Goal: Information Seeking & Learning: Learn about a topic

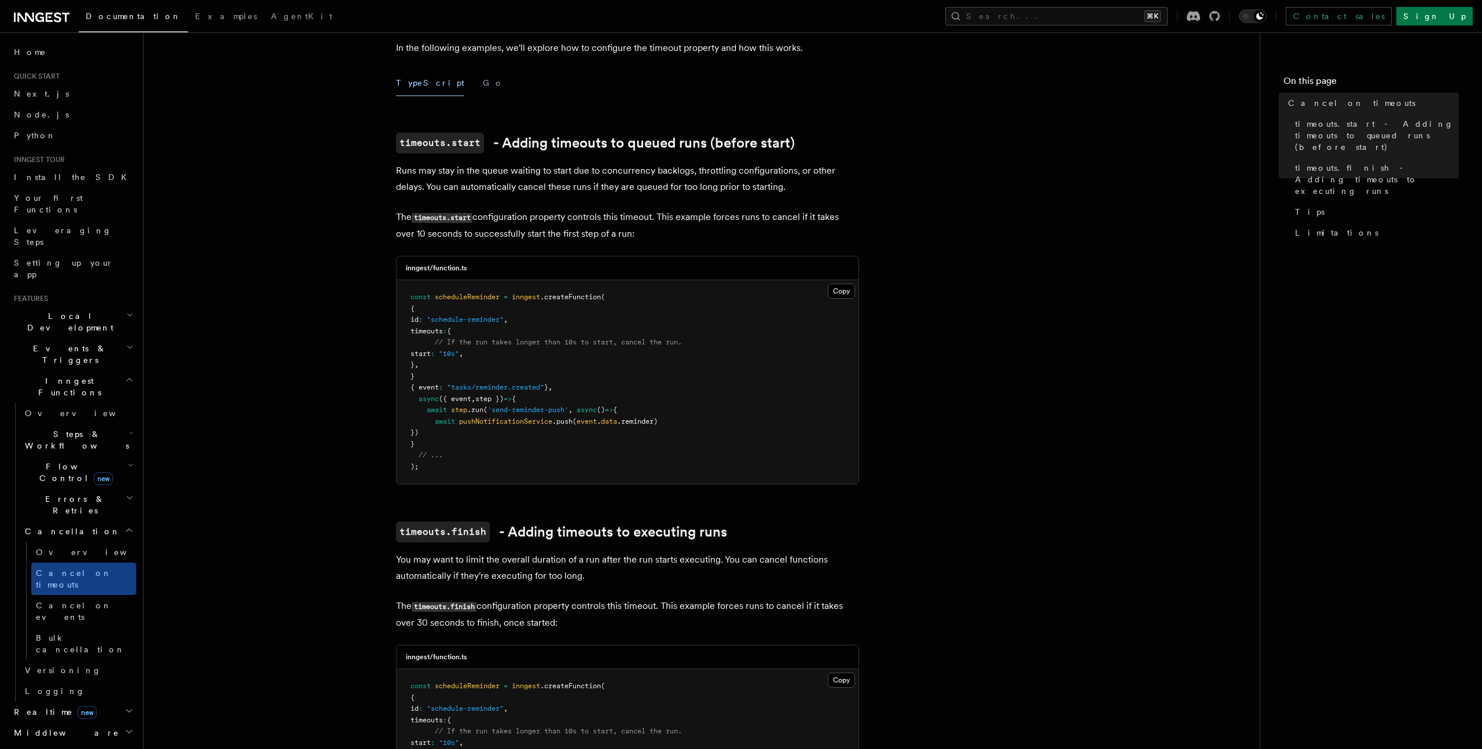
scroll to position [316, 0]
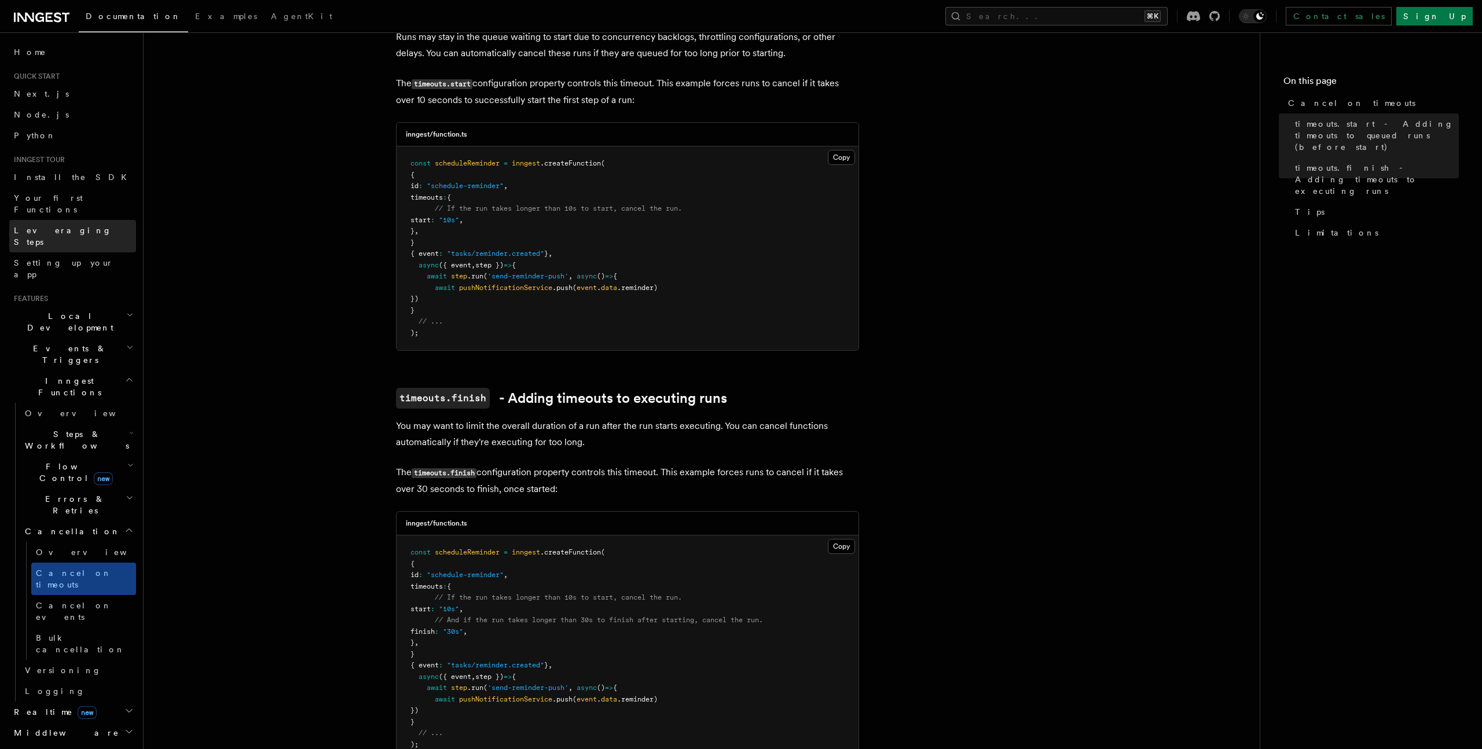
click at [91, 222] on link "Leveraging Steps" at bounding box center [72, 236] width 127 height 32
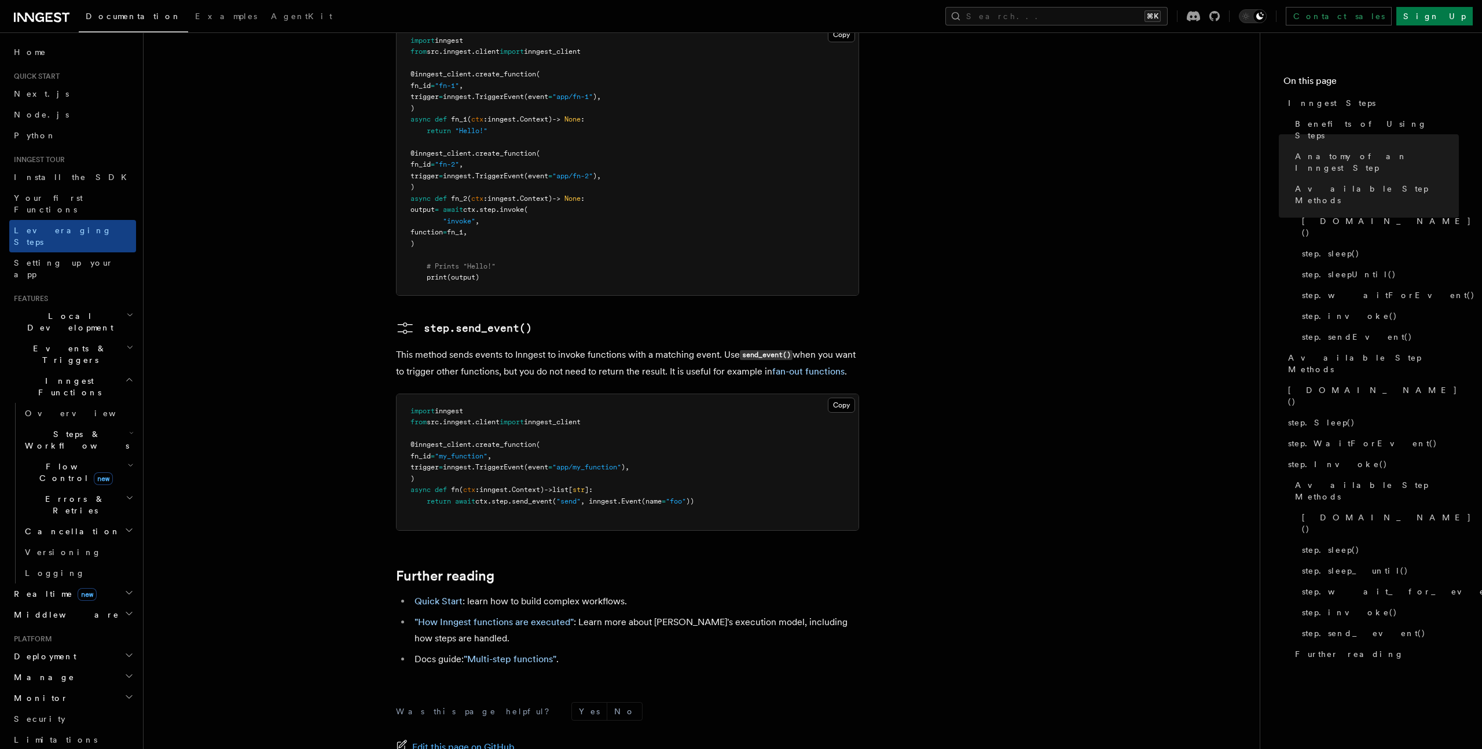
scroll to position [2409, 0]
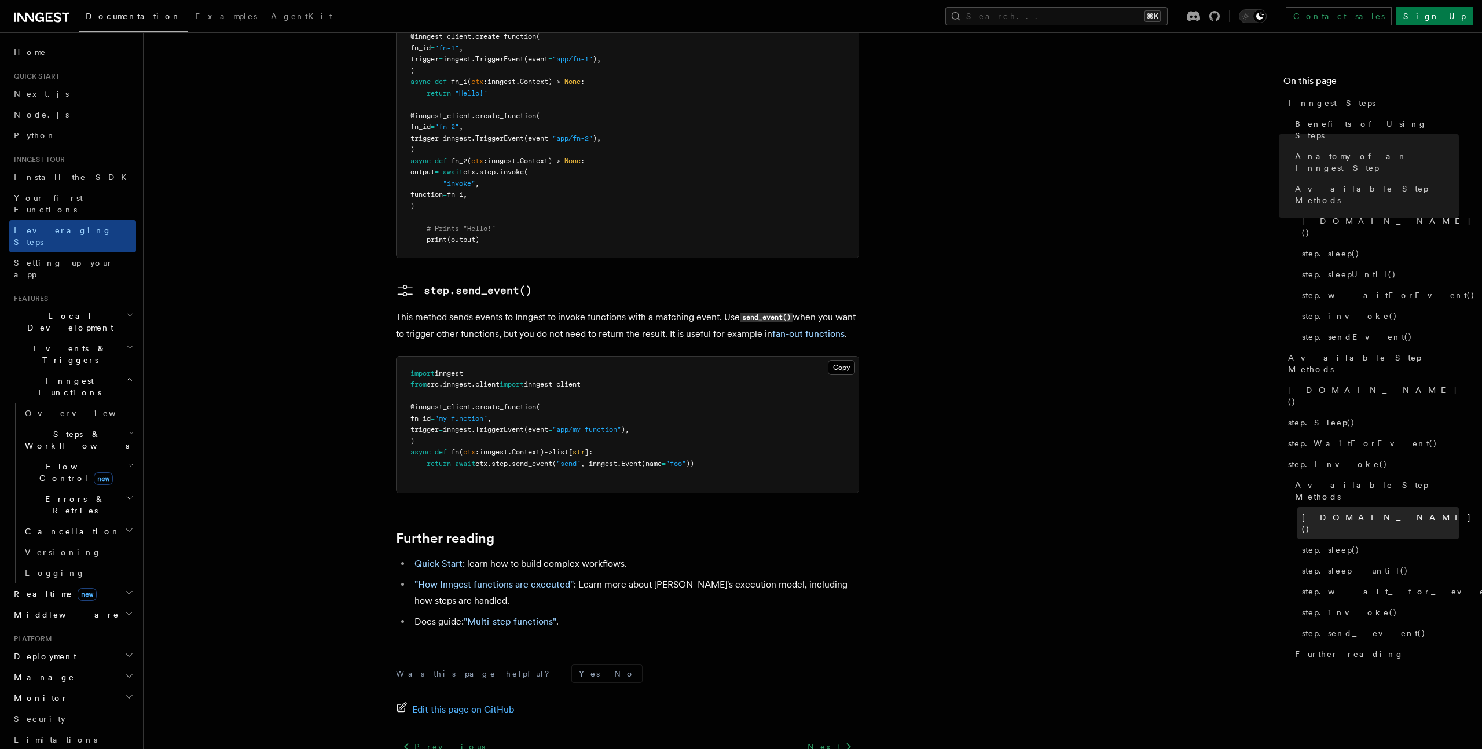
click at [1325, 512] on span "step.run()" at bounding box center [1387, 523] width 170 height 23
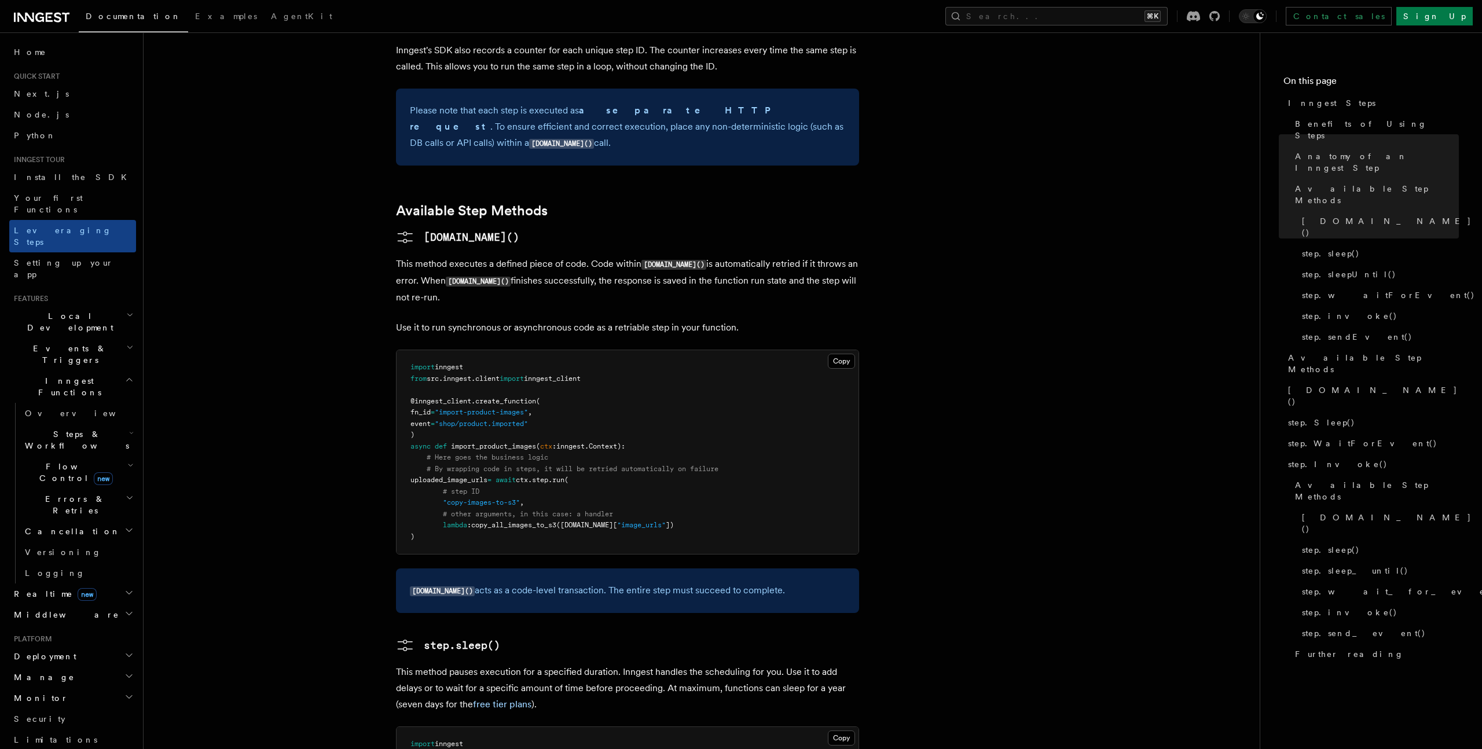
scroll to position [14, 0]
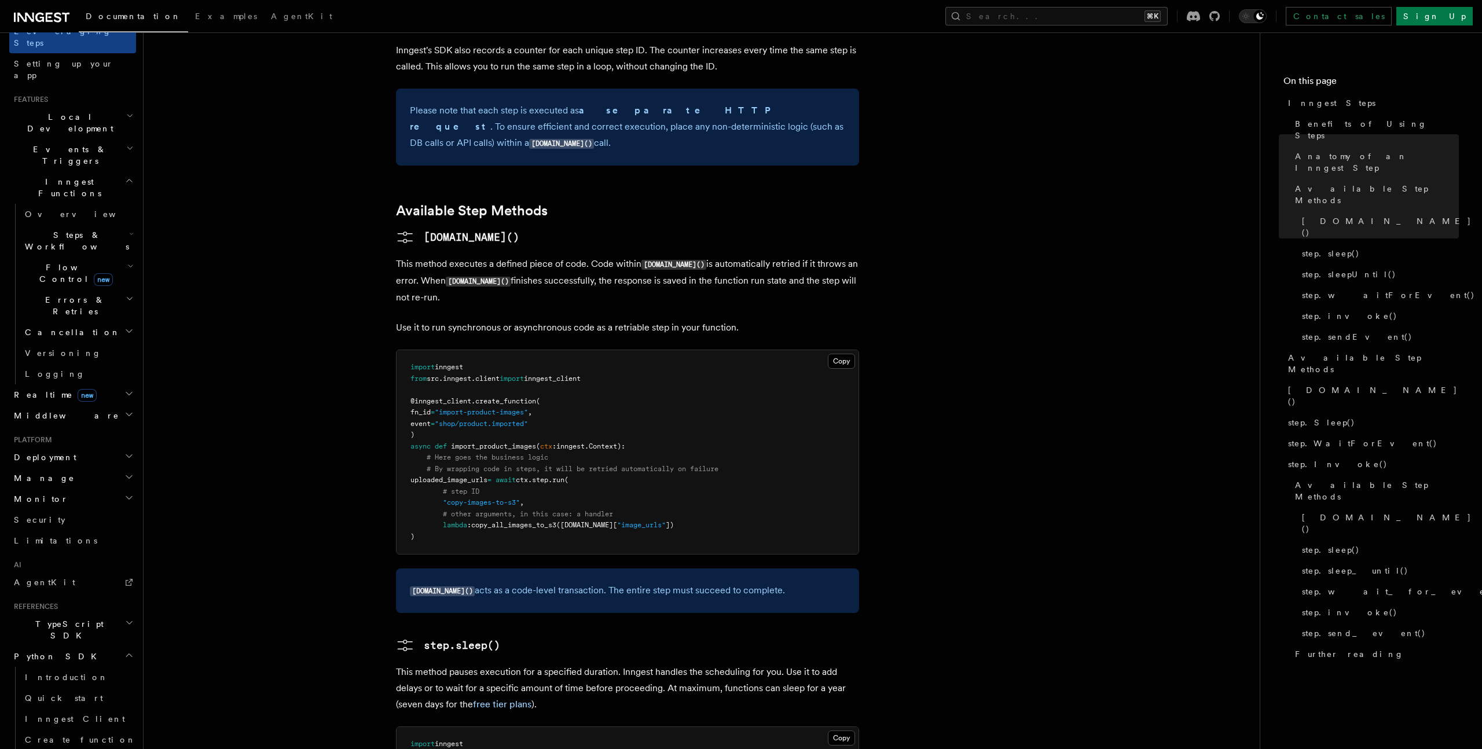
scroll to position [207, 0]
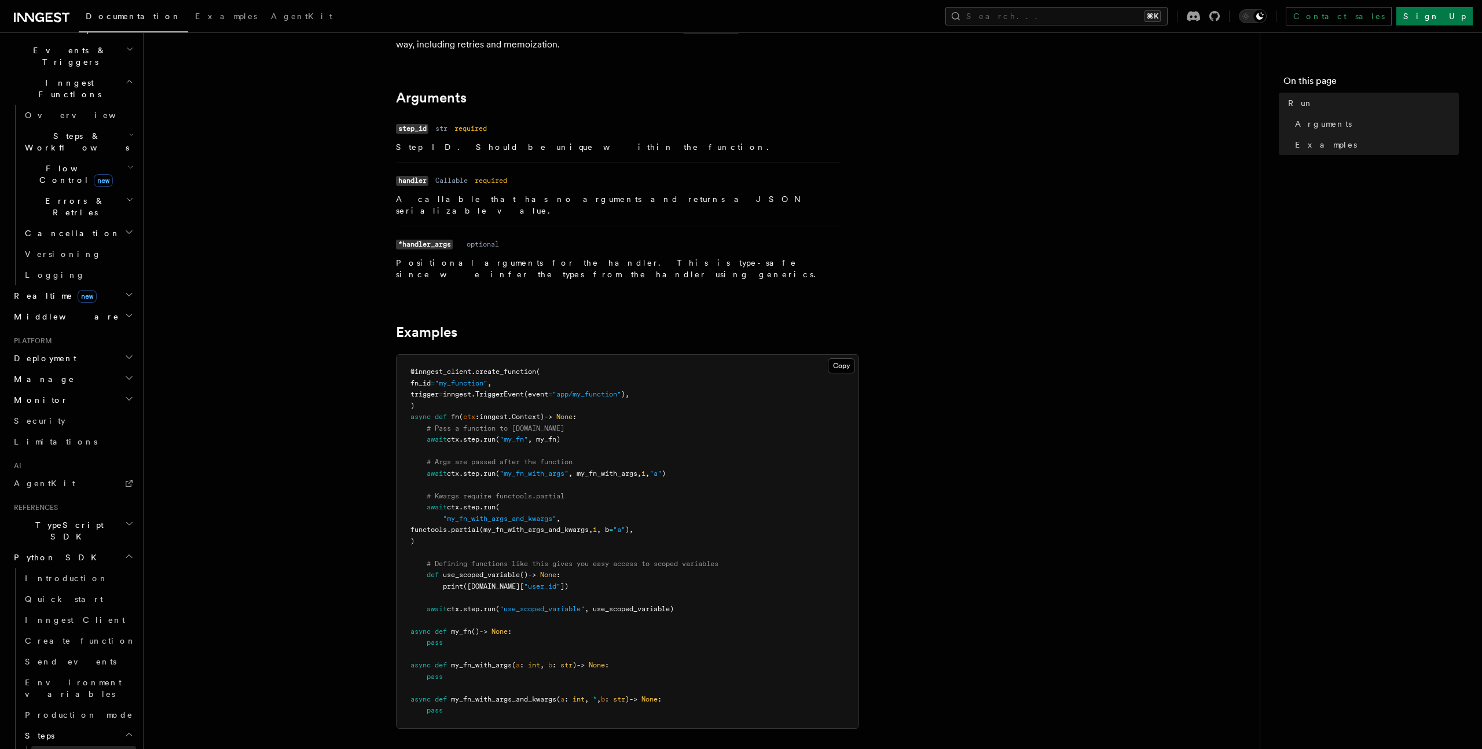
scroll to position [441, 0]
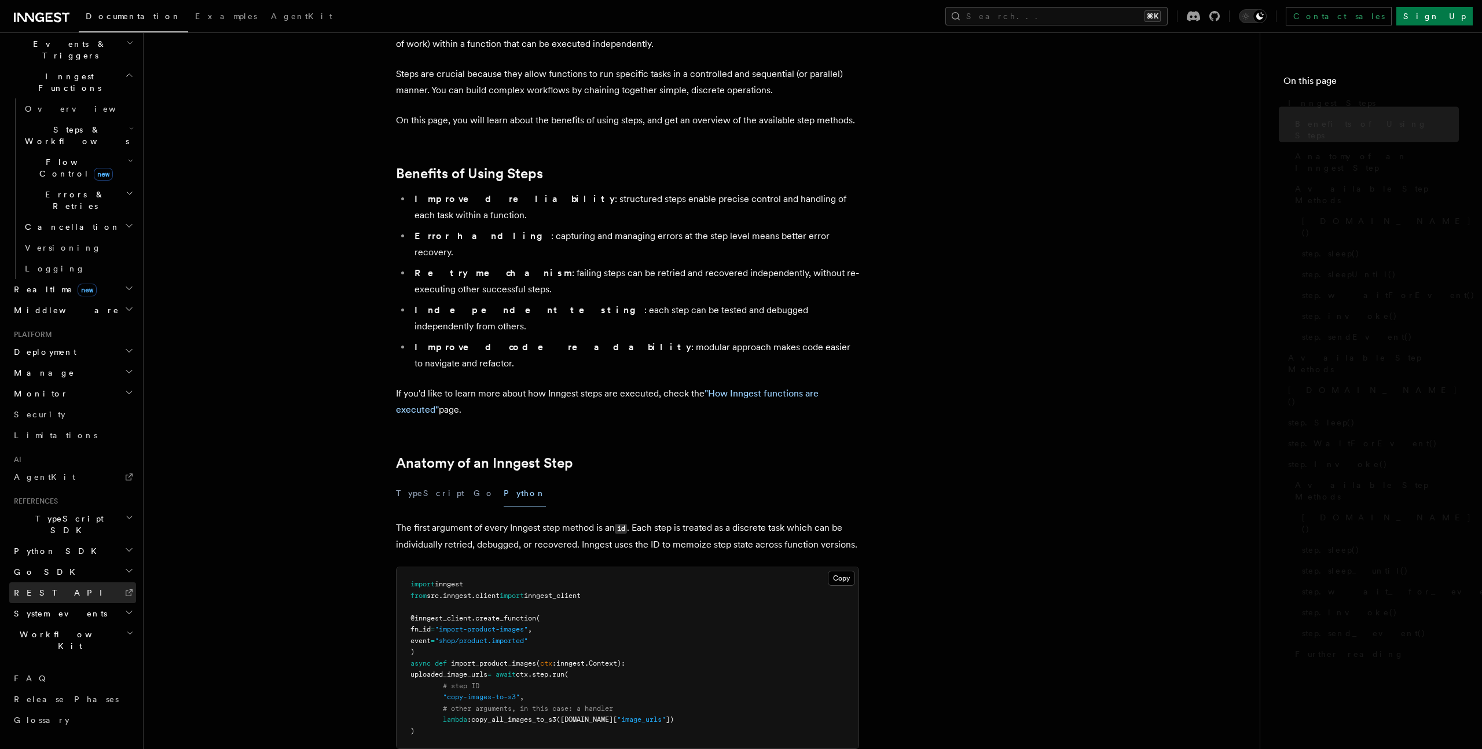
scroll to position [177, 0]
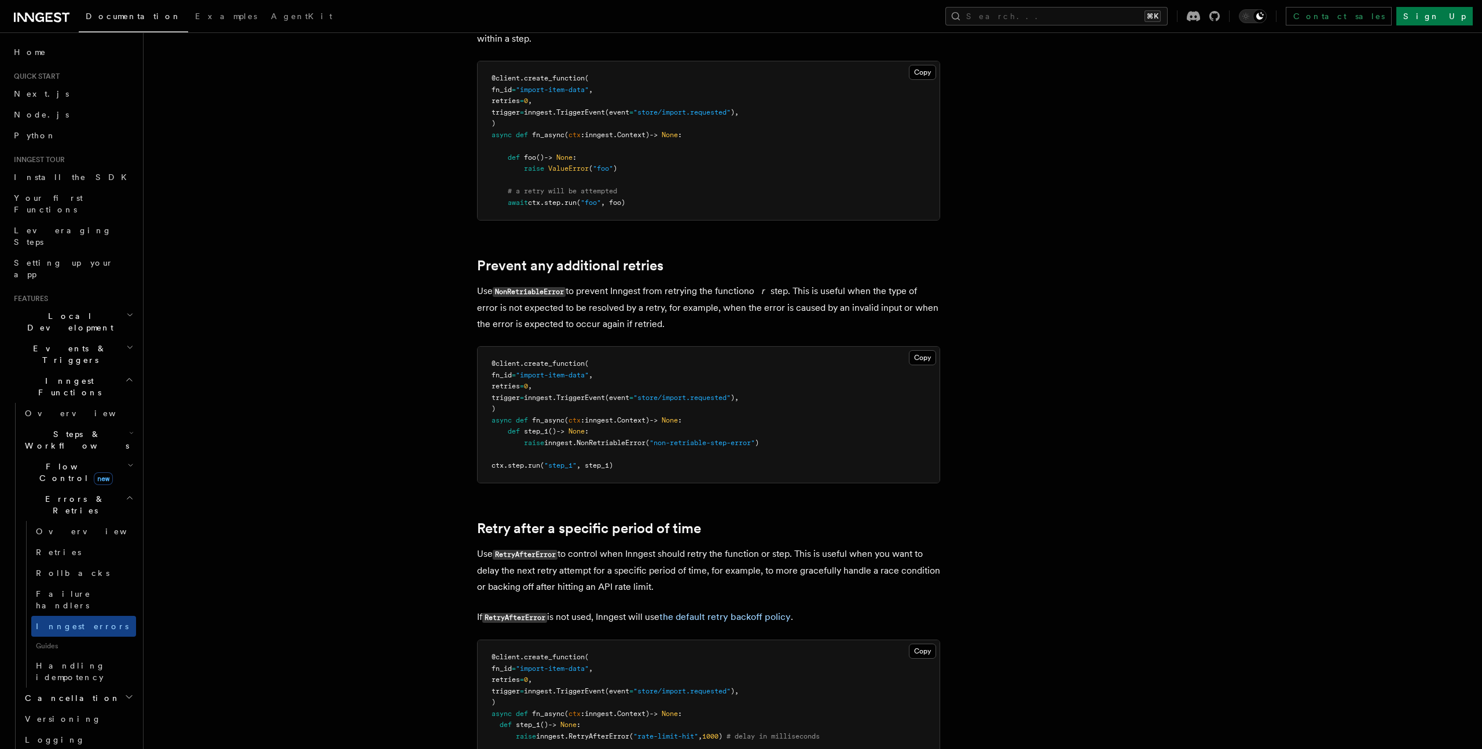
scroll to position [459, 0]
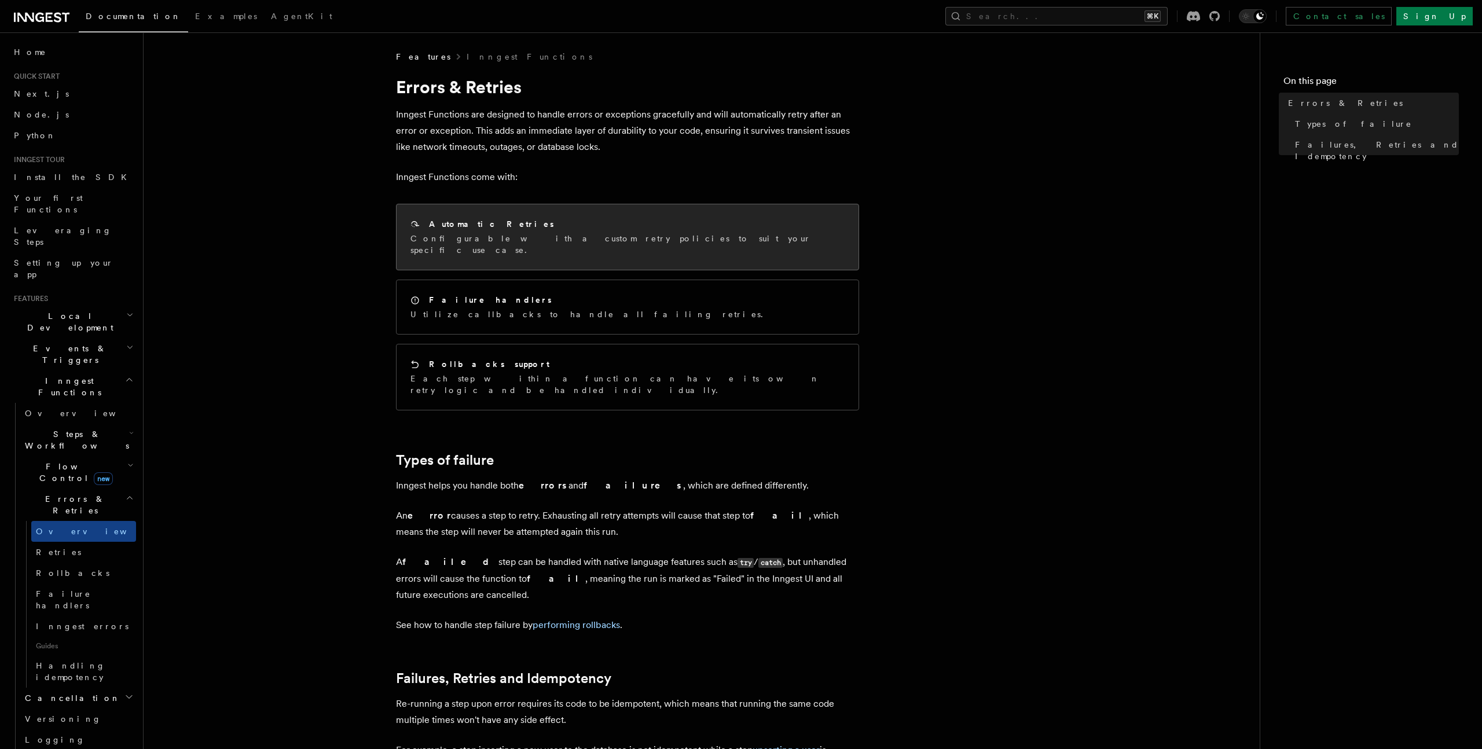
click at [565, 243] on p "Configurable with a custom retry policies to suit your specific use case." at bounding box center [628, 244] width 434 height 23
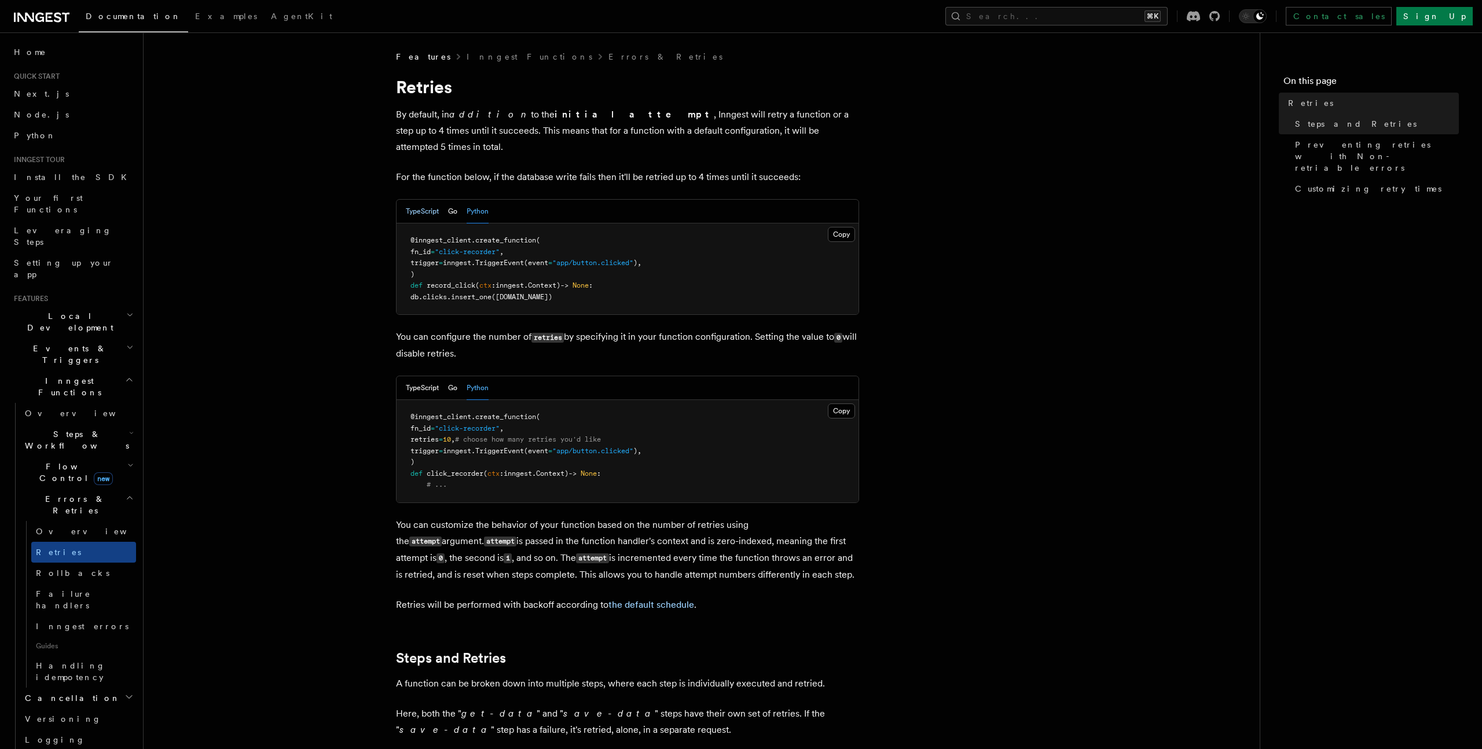
click at [417, 200] on button "TypeScript" at bounding box center [422, 212] width 33 height 24
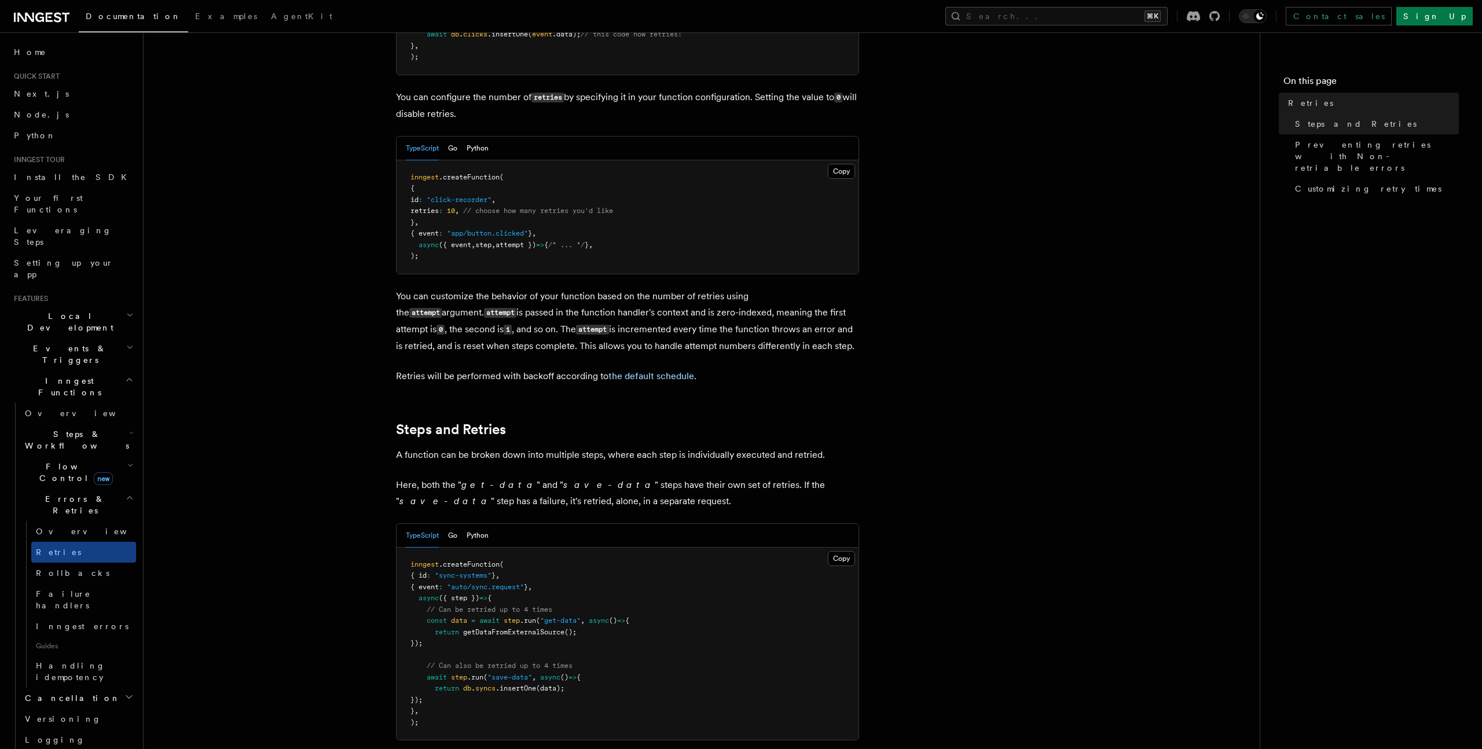
scroll to position [434, 0]
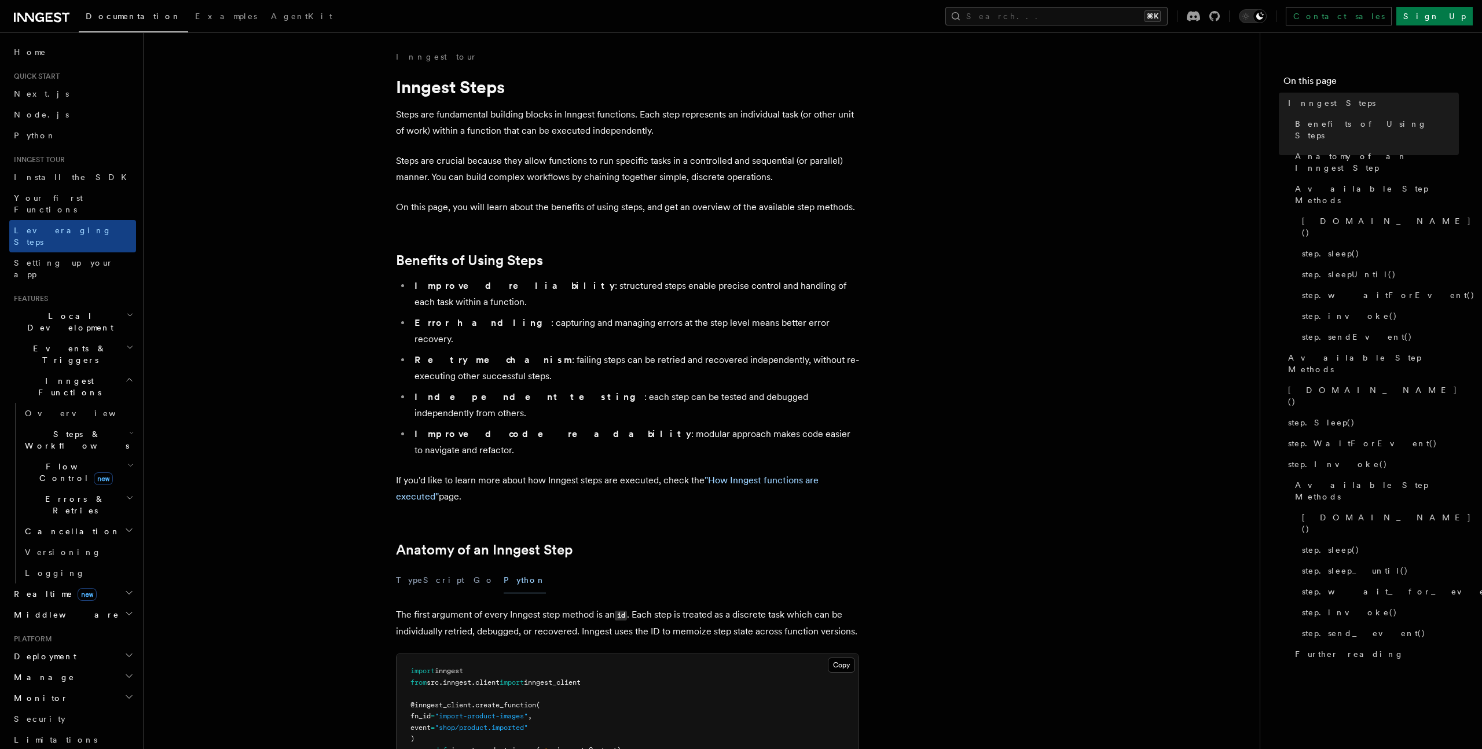
scroll to position [1756, 0]
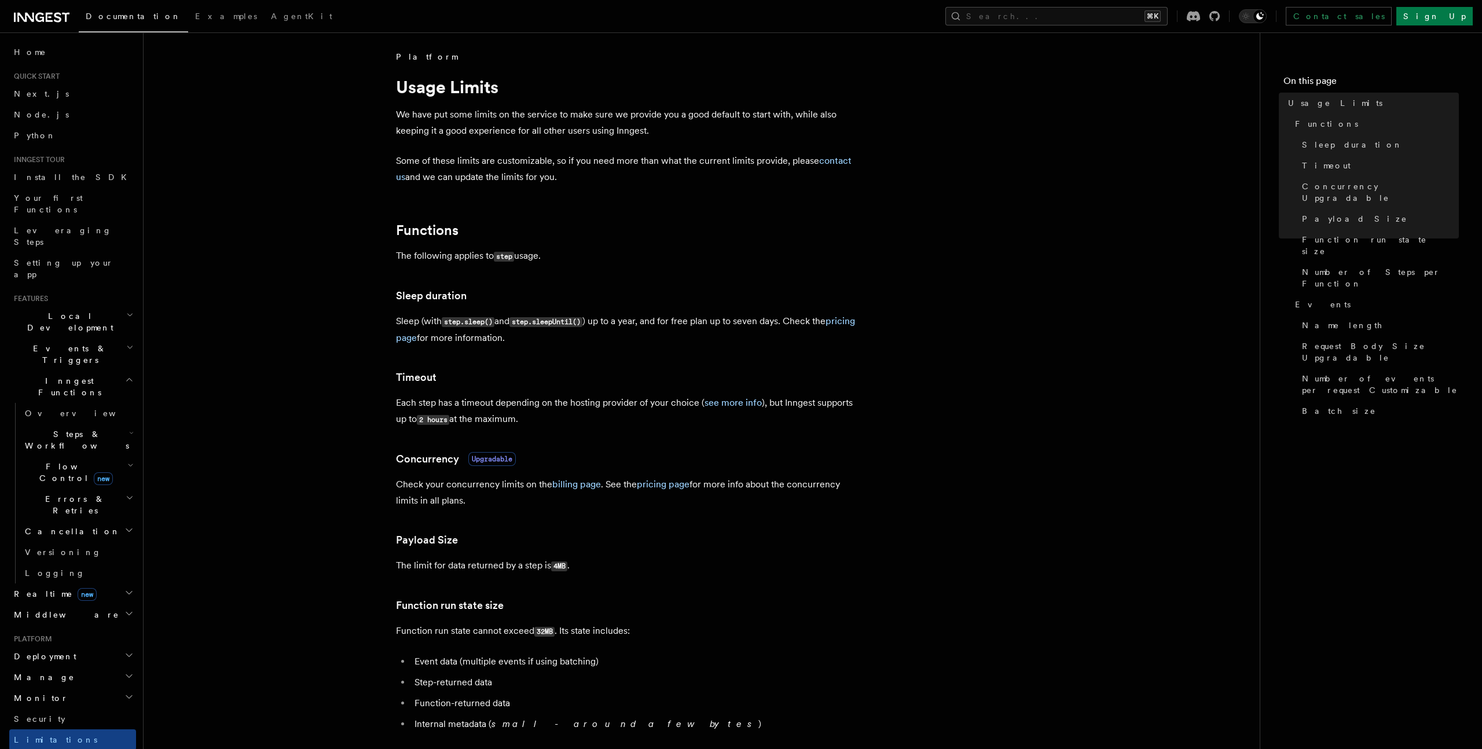
click at [713, 404] on link "see more info" at bounding box center [733, 402] width 57 height 11
